Goal: Task Accomplishment & Management: Manage account settings

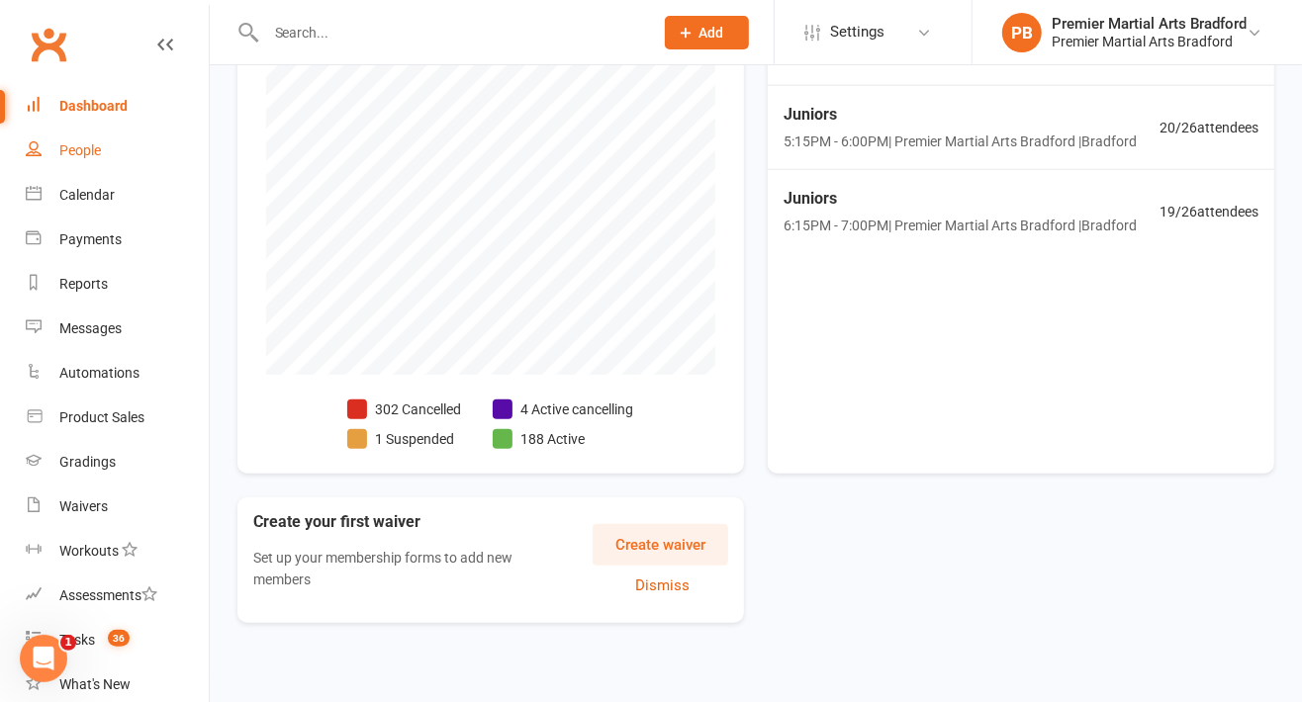
click at [93, 155] on div "People" at bounding box center [80, 150] width 42 height 16
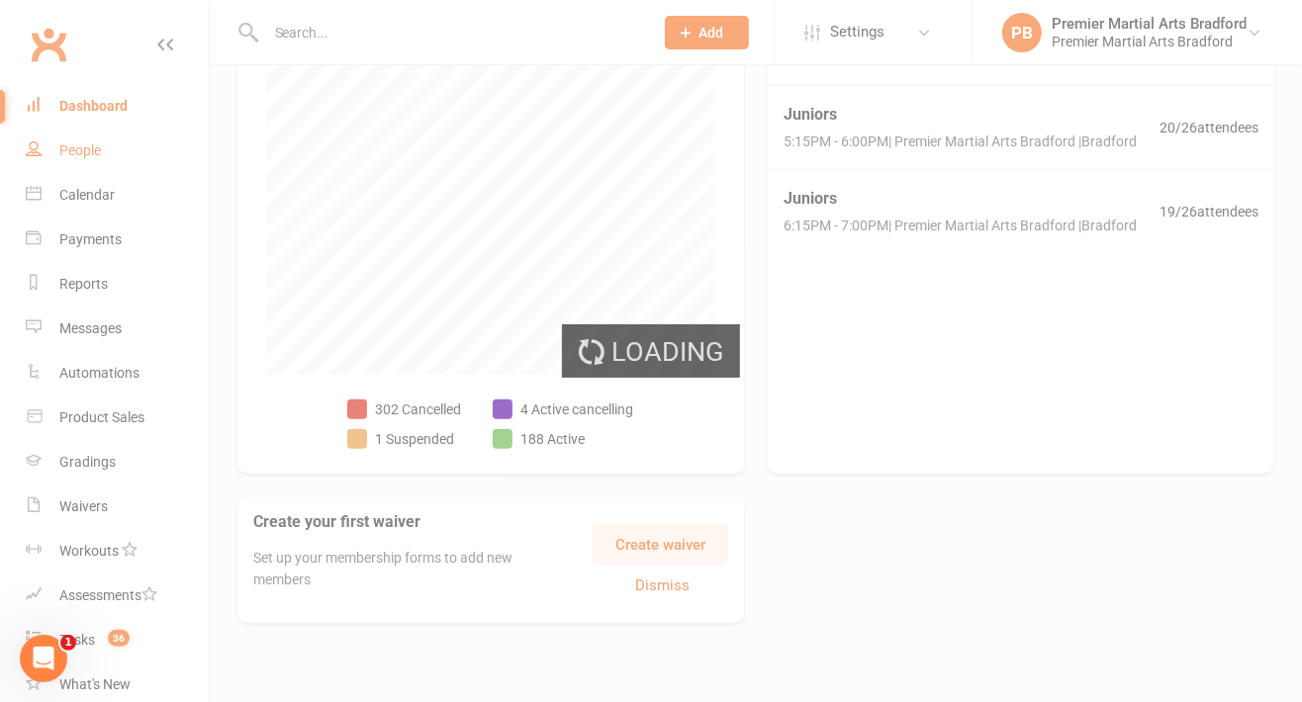
select select "100"
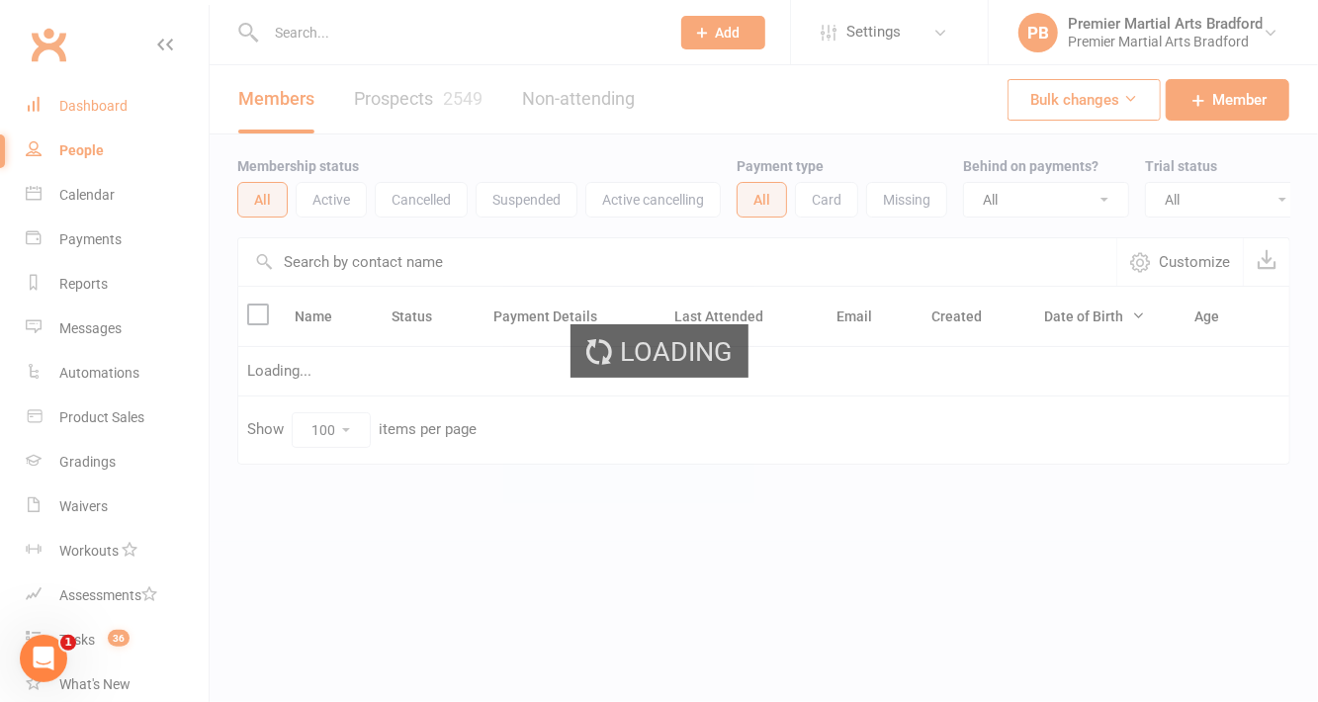
click at [84, 126] on link "Dashboard" at bounding box center [117, 106] width 183 height 45
click at [127, 105] on link "Dashboard" at bounding box center [117, 106] width 183 height 45
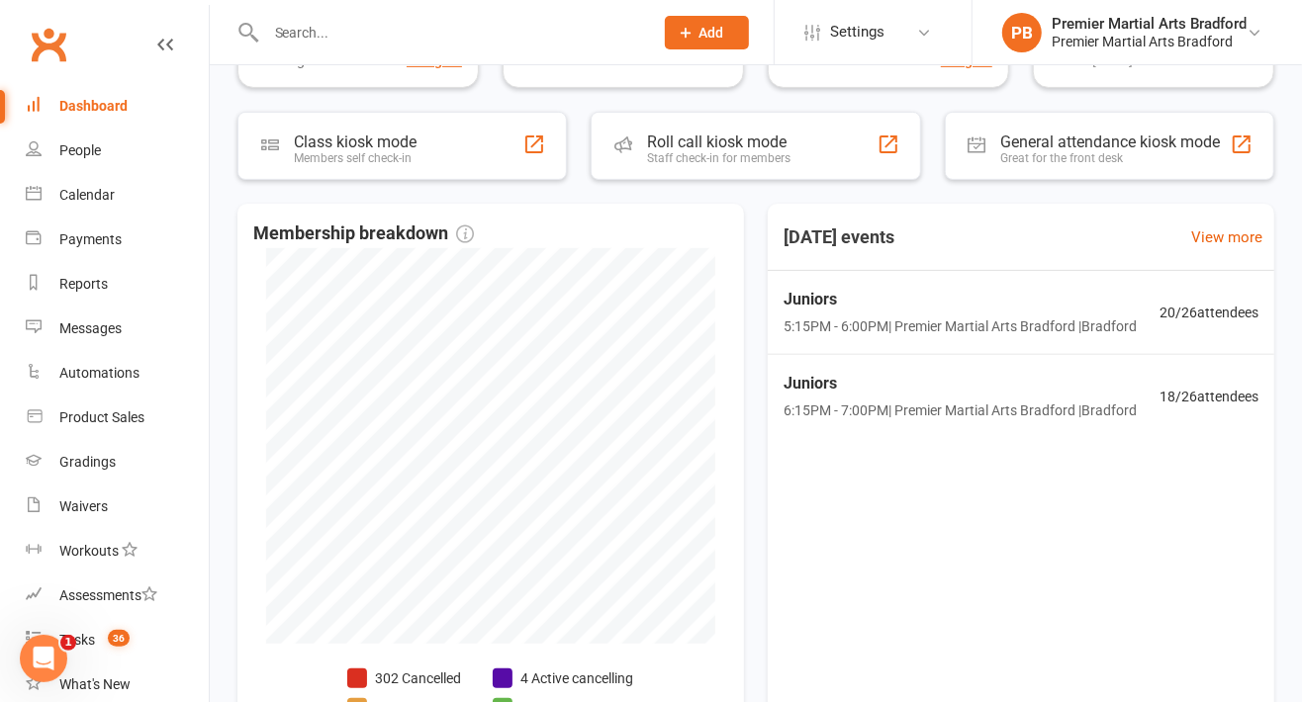
scroll to position [351, 0]
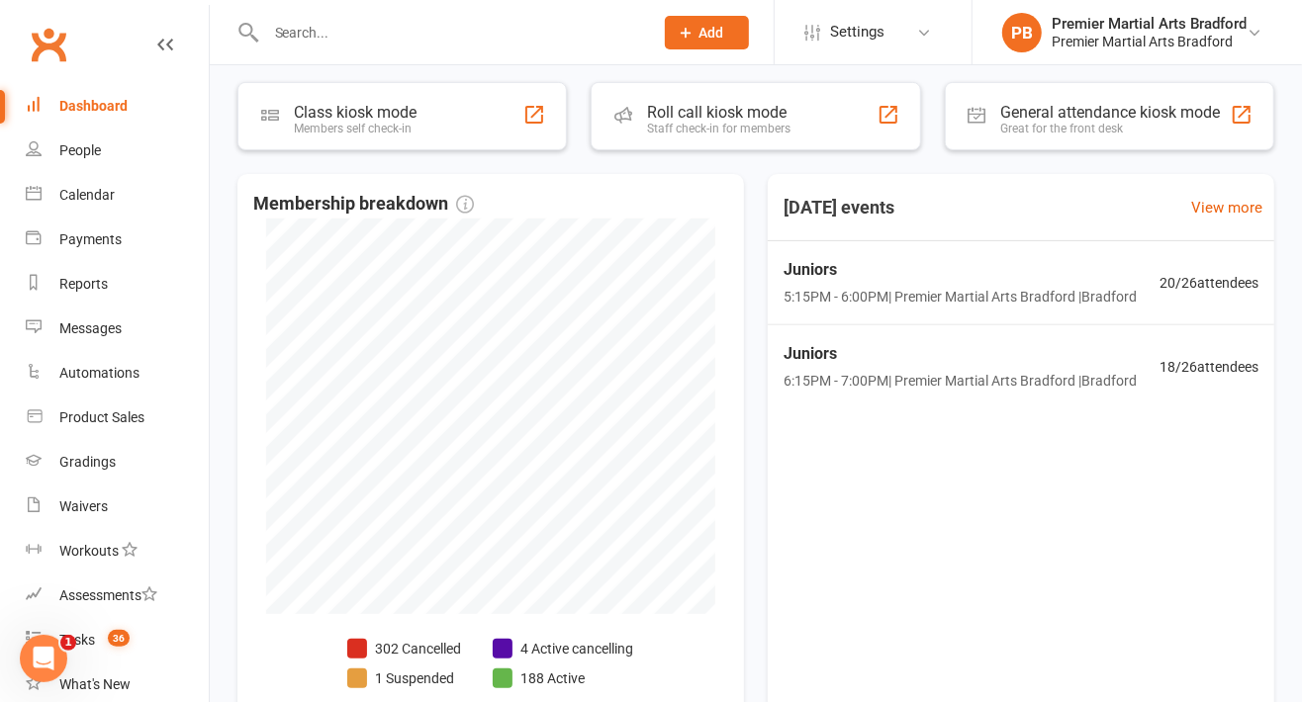
click at [1135, 317] on div "Juniors 5:15PM - 6:00PM | Premier Martial Arts [GEOGRAPHIC_DATA] | [GEOGRAPHIC_…" at bounding box center [1021, 283] width 522 height 84
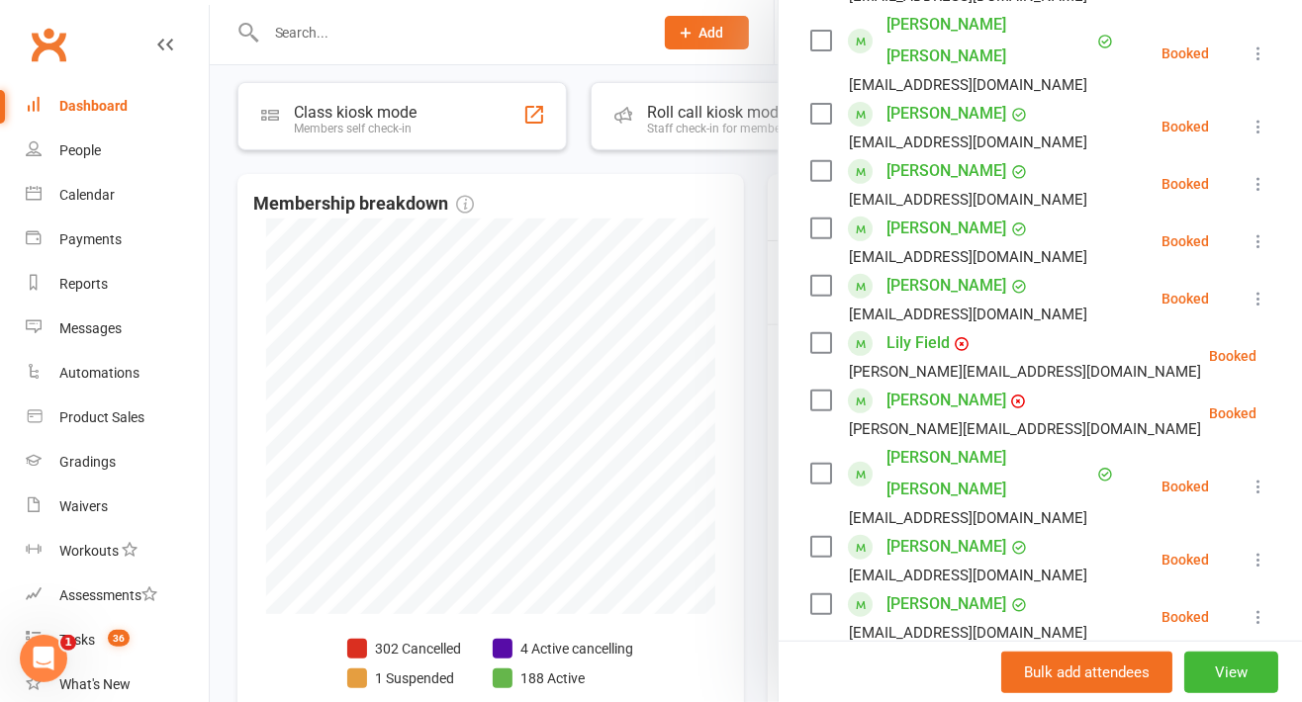
scroll to position [420, 0]
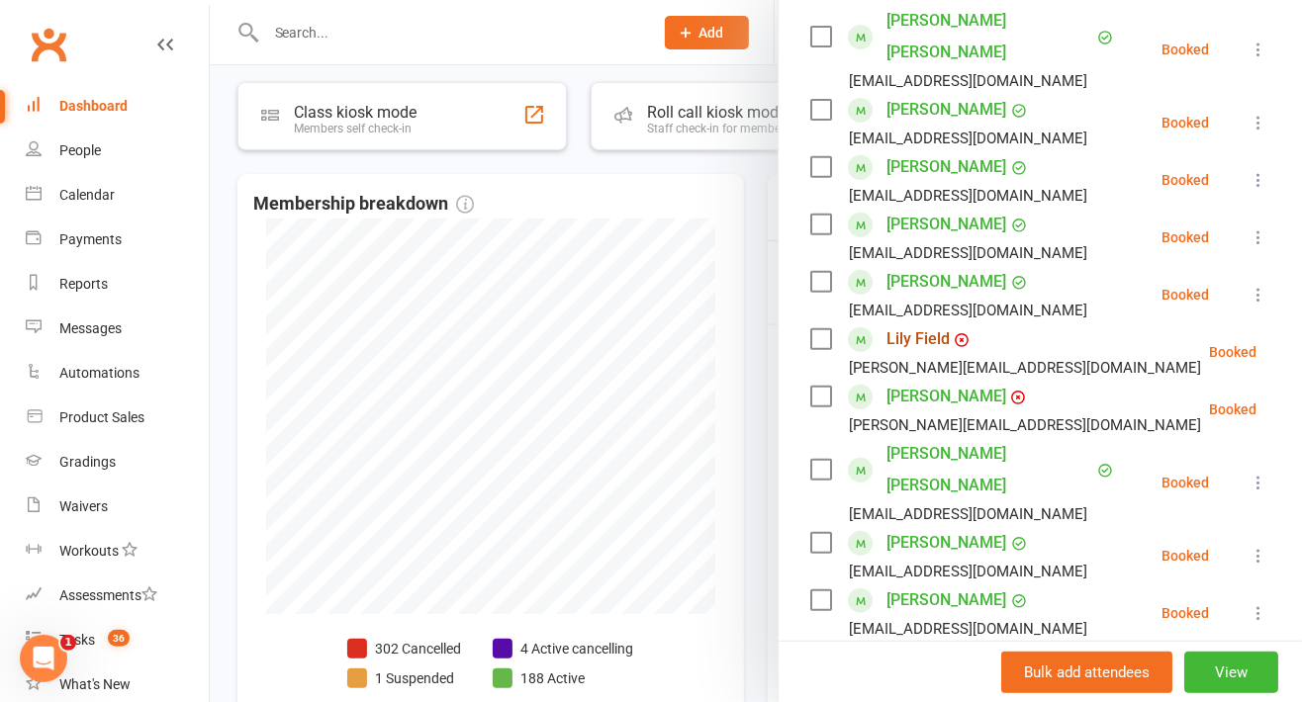
click at [907, 333] on link "Lily Field" at bounding box center [917, 339] width 63 height 32
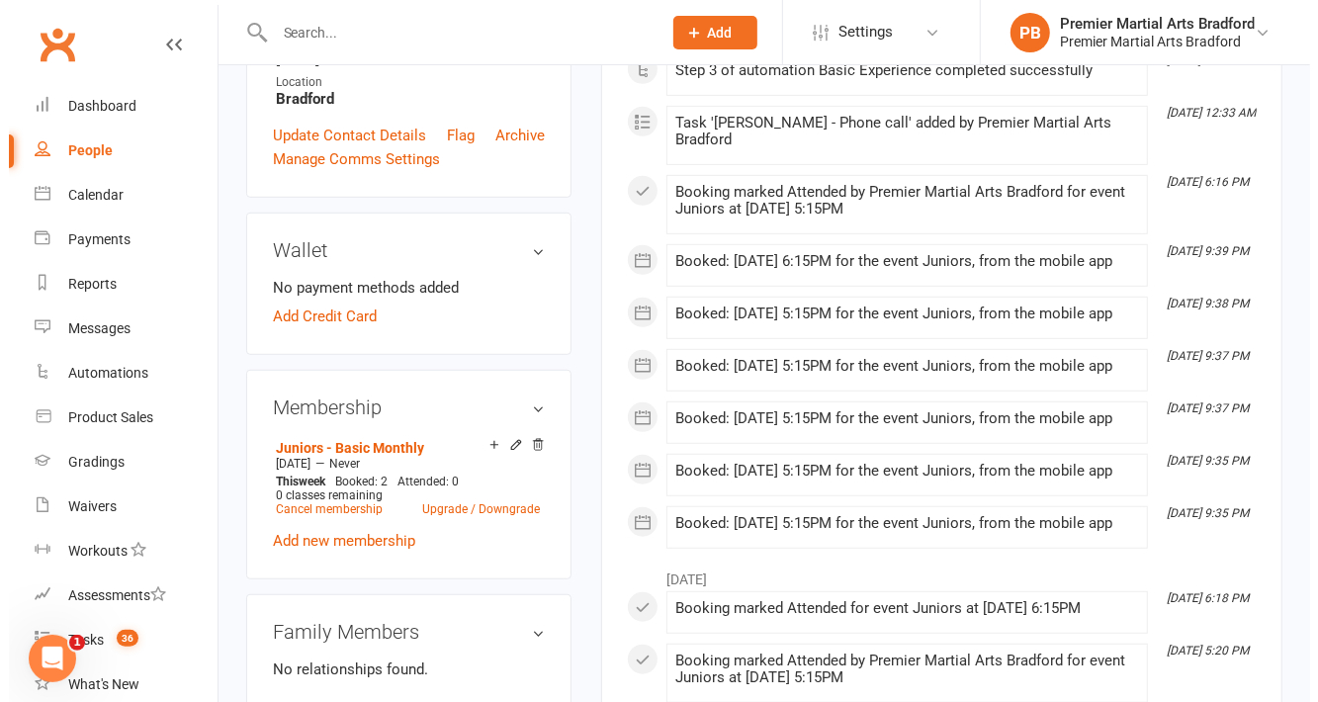
scroll to position [556, 0]
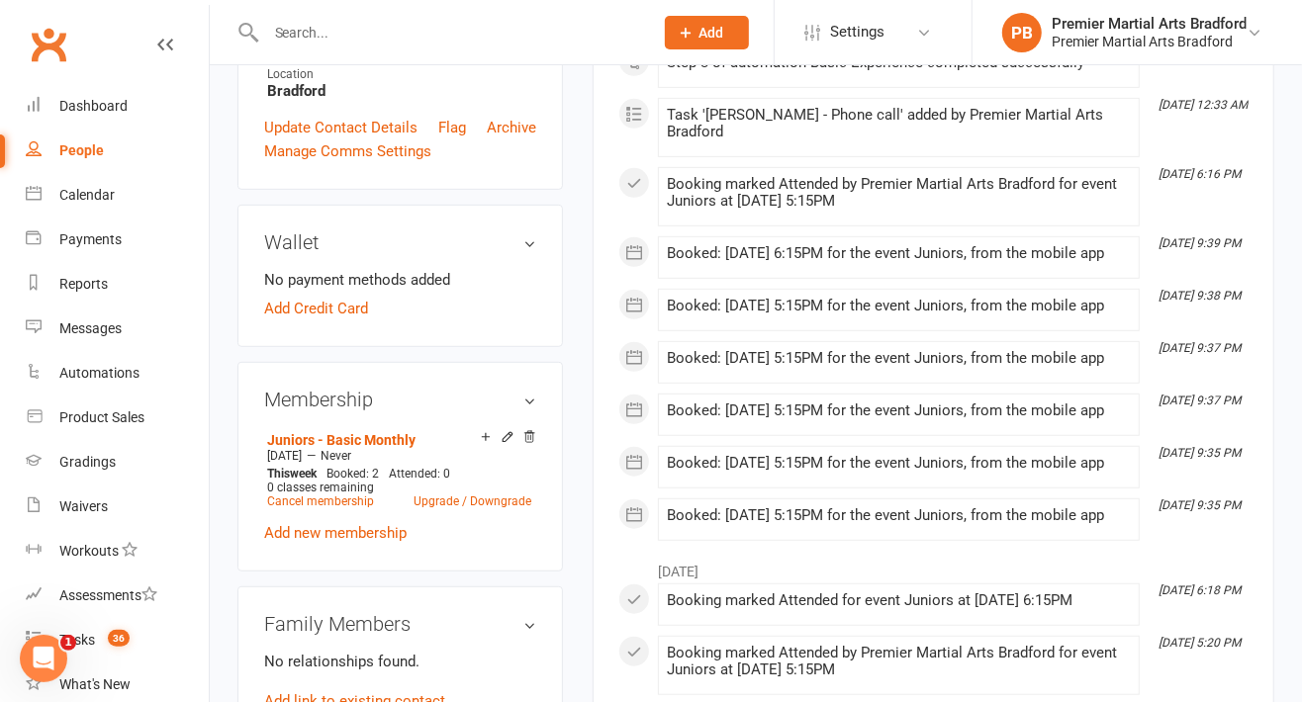
click at [308, 320] on link "Add Credit Card" at bounding box center [316, 309] width 104 height 24
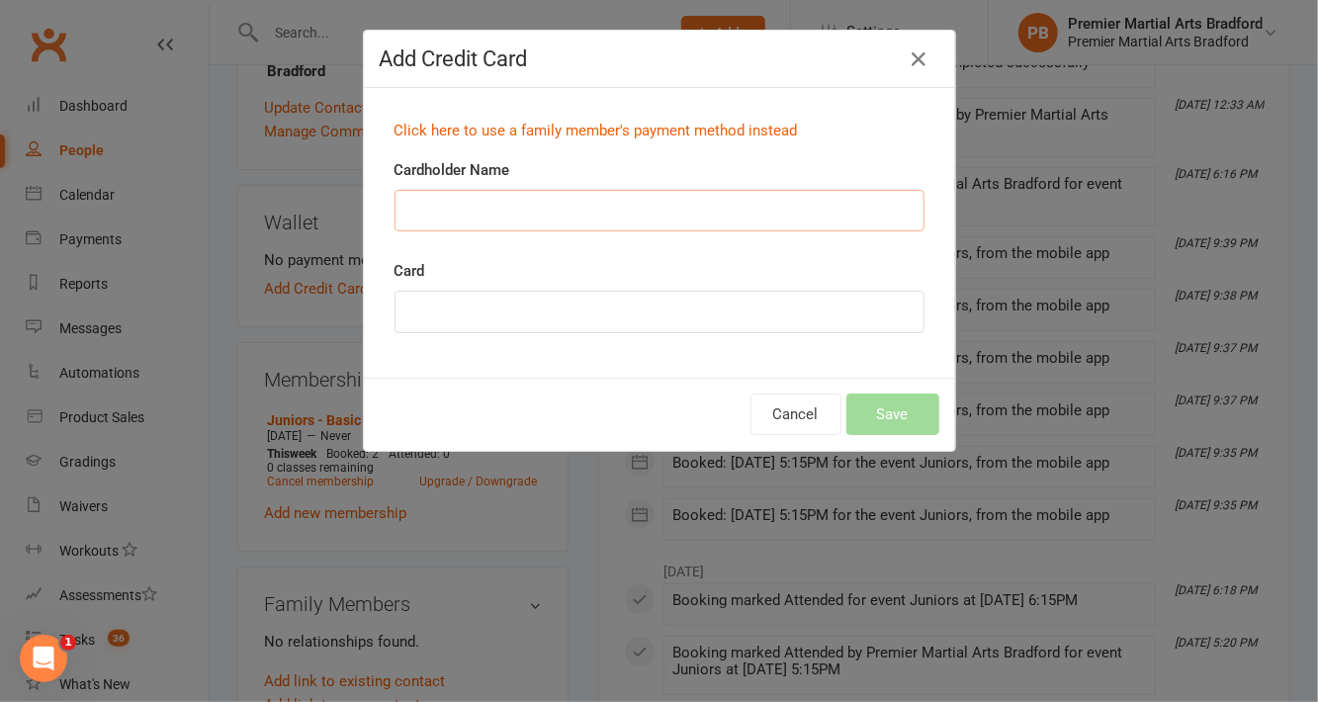
click at [608, 201] on input "Cardholder Name" at bounding box center [660, 211] width 530 height 42
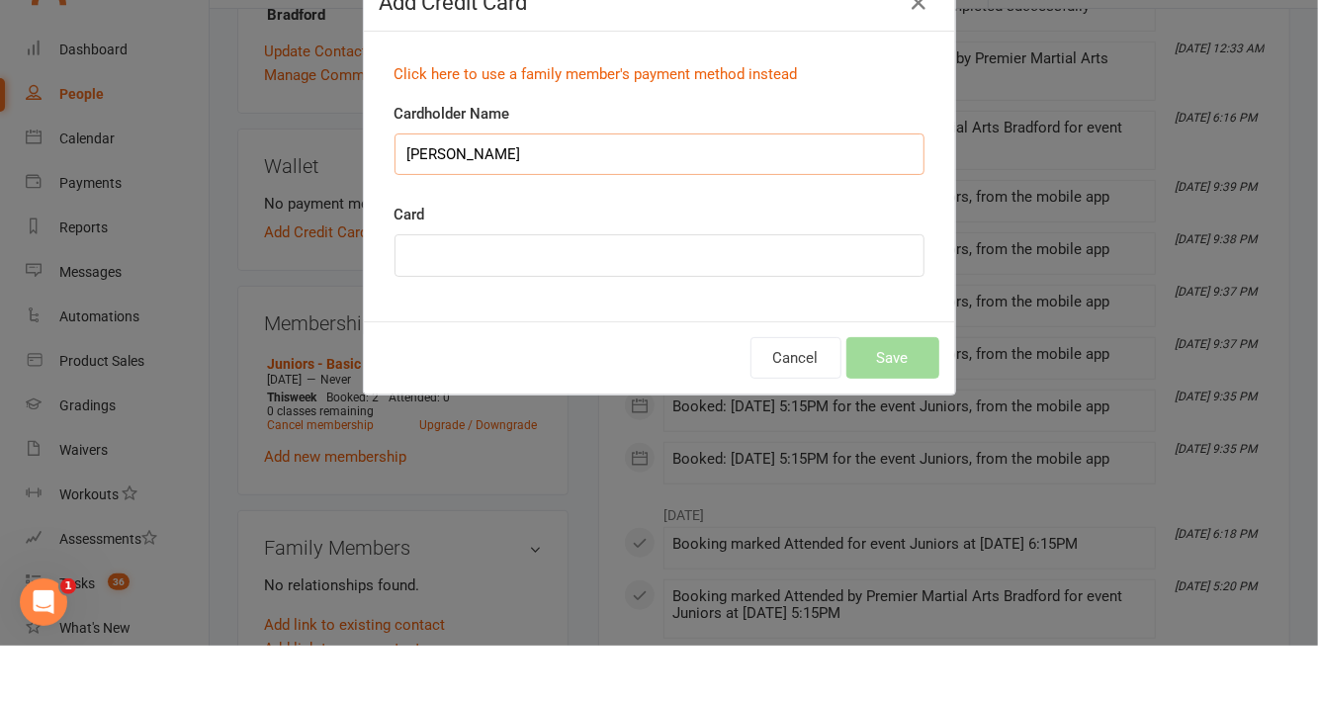
type input "[PERSON_NAME]"
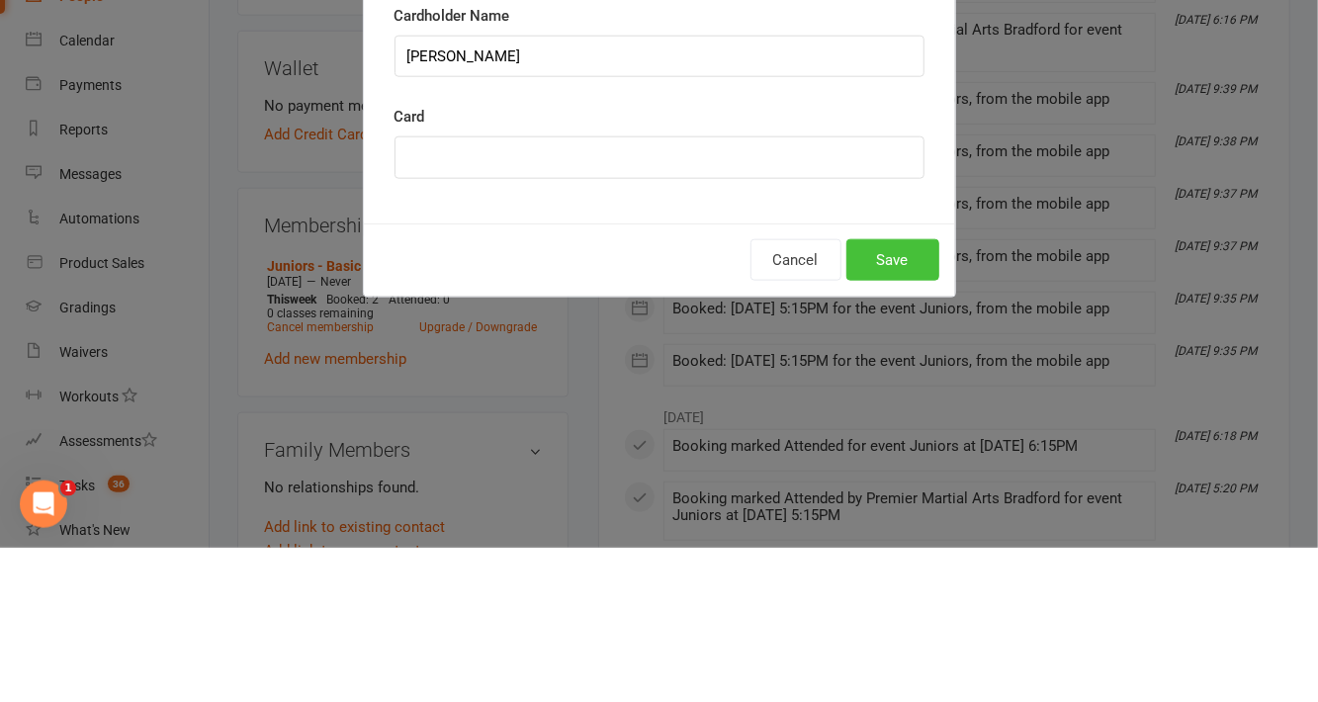
click at [884, 414] on button "Save" at bounding box center [893, 415] width 93 height 42
